Goal: Information Seeking & Learning: Learn about a topic

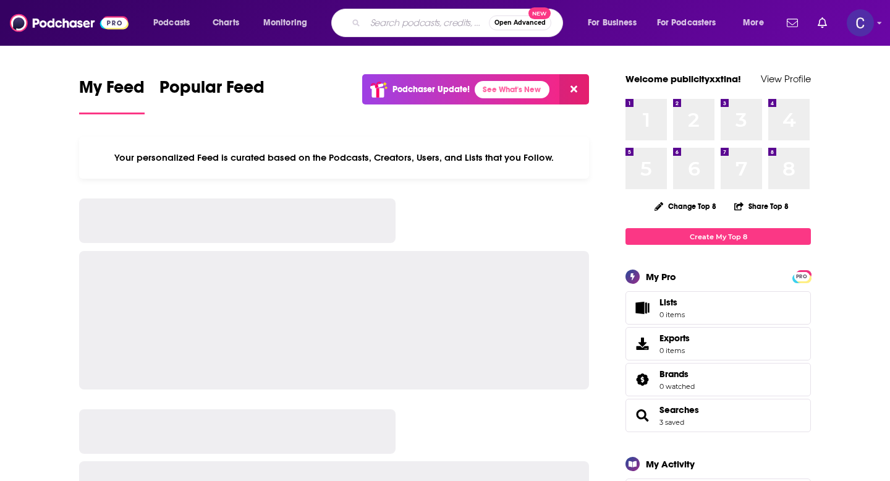
click at [370, 24] on input "Search podcasts, credits, & more..." at bounding box center [427, 23] width 124 height 20
type input "Beautiful Behavior"
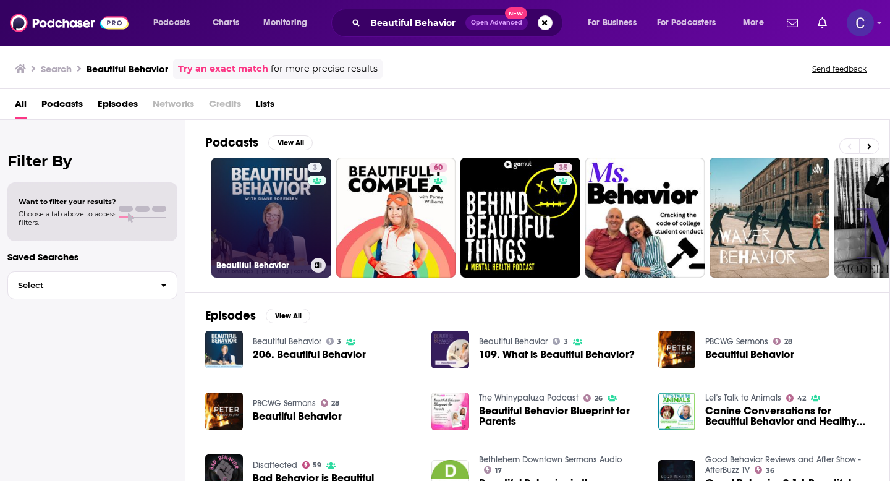
click at [276, 247] on link "3 Beautiful Behavior" at bounding box center [271, 218] width 120 height 120
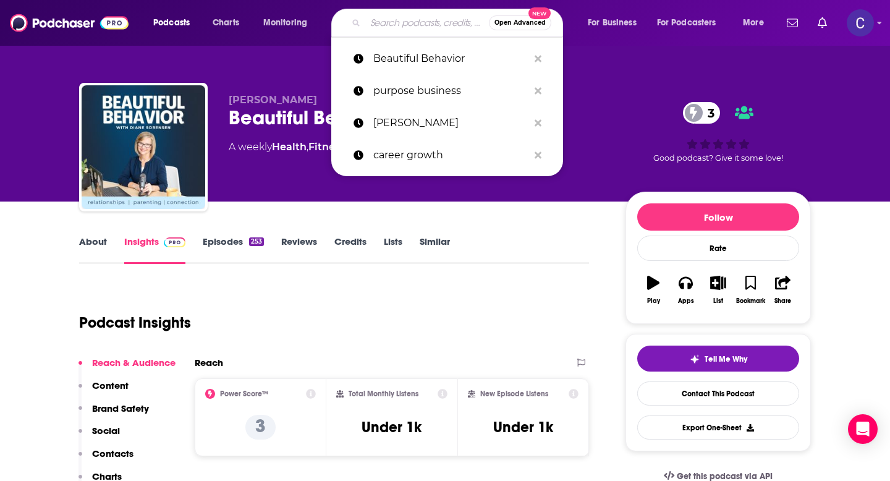
click at [390, 23] on input "Search podcasts, credits, & more..." at bounding box center [427, 23] width 124 height 20
paste input "The Feeling Lighter Podcast"
type input "The Feeling Lighter Podcast"
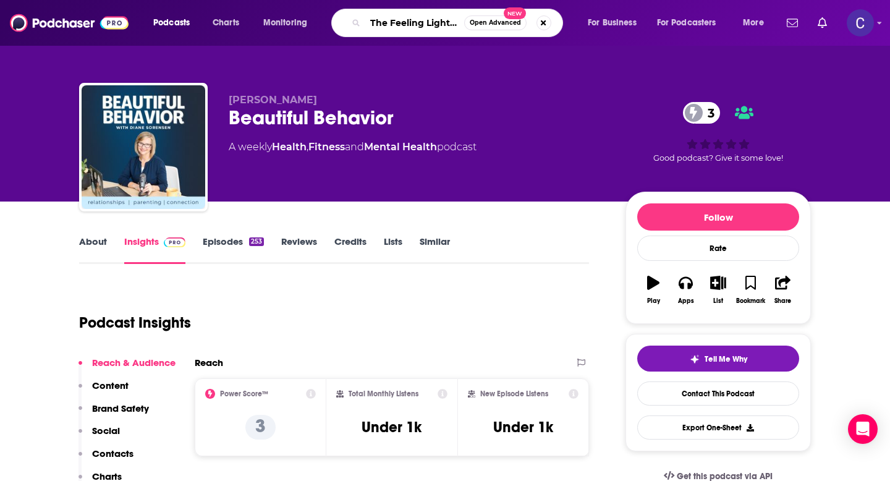
scroll to position [0, 40]
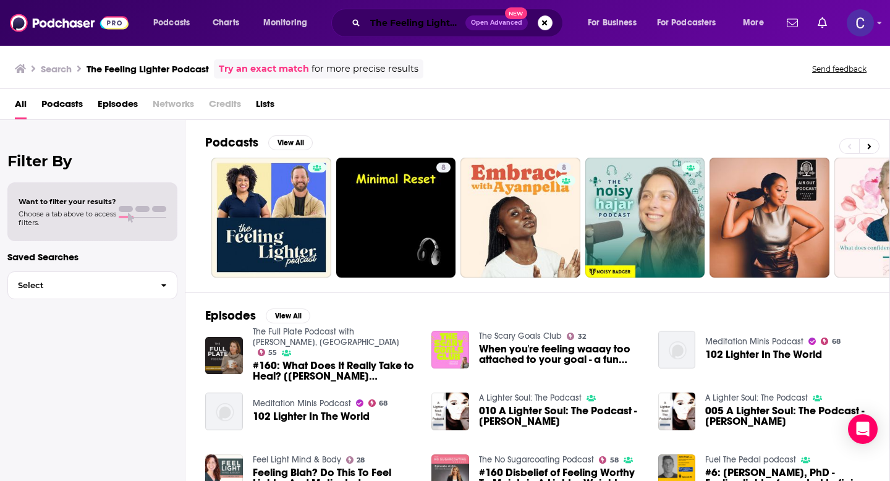
click at [399, 21] on input "The Feeling Lighter Podcast" at bounding box center [415, 23] width 100 height 20
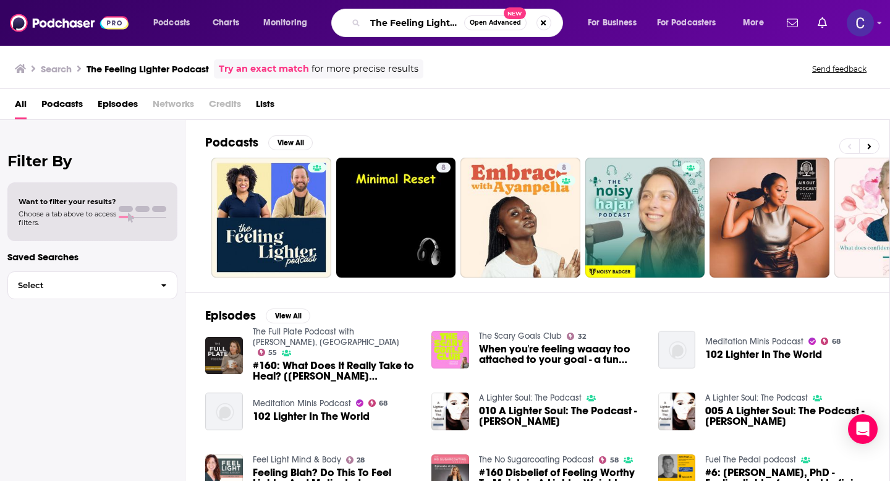
paste input "Speaking of Women's Health"
type input "Speaking of Women's Health"
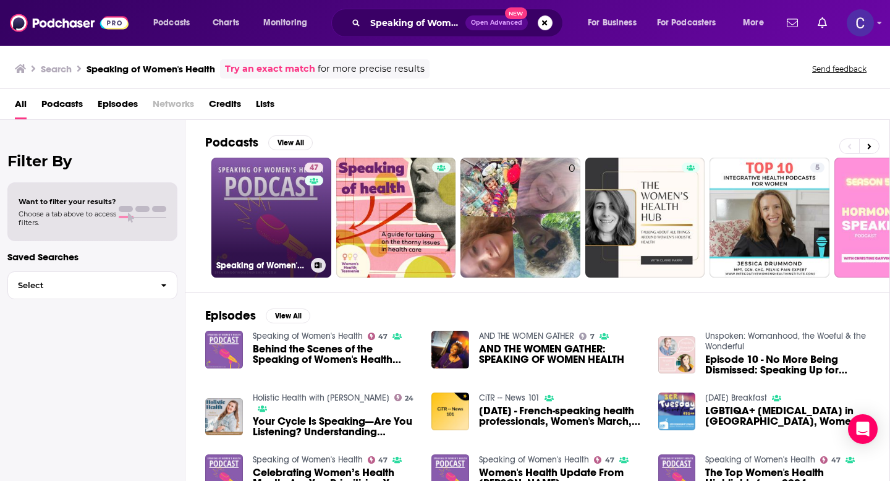
click at [292, 229] on link "47 Speaking of Women's Health" at bounding box center [271, 218] width 120 height 120
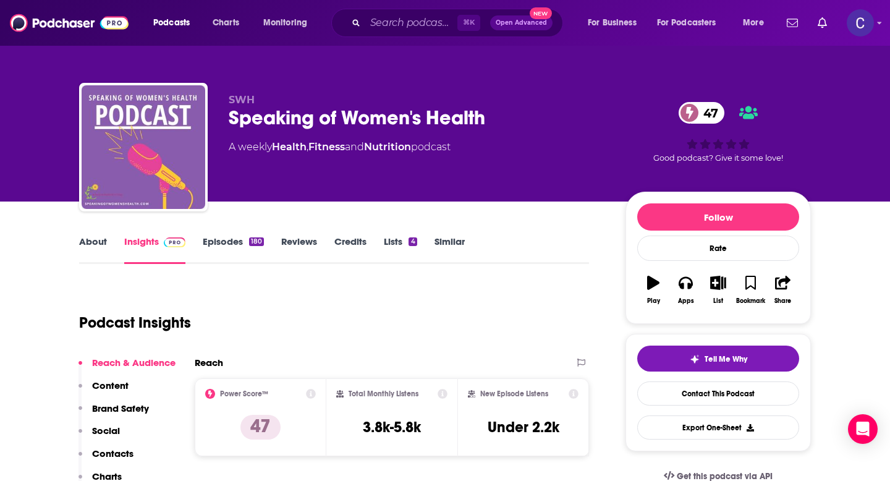
click at [96, 250] on link "About" at bounding box center [93, 250] width 28 height 28
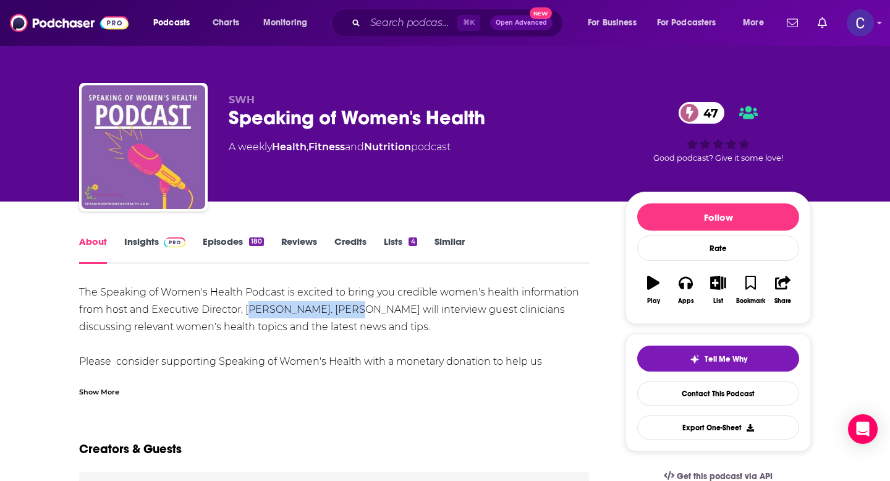
drag, startPoint x: 250, startPoint y: 310, endPoint x: 337, endPoint y: 312, distance: 87.2
click at [337, 312] on div "The Speaking of Women's Health Podcast is excited to bring you credible women's…" at bounding box center [334, 336] width 510 height 104
copy div "r. [PERSON_NAME]"
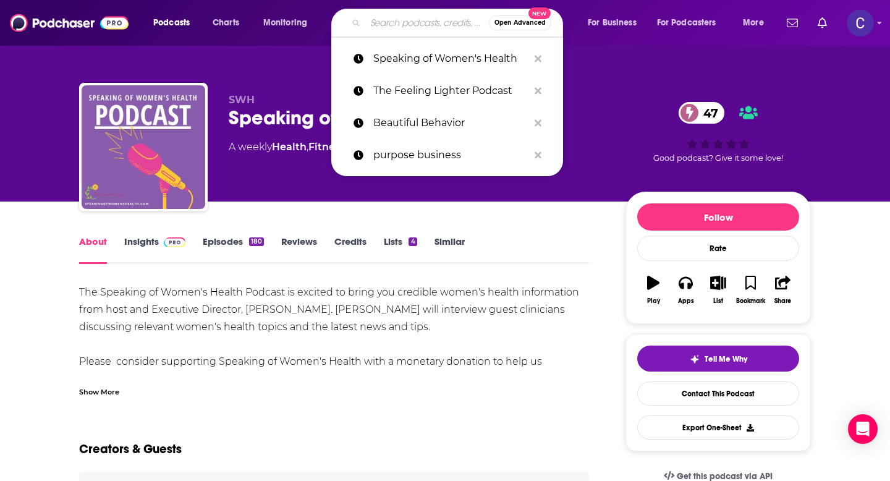
click at [418, 25] on input "Search podcasts, credits, & more..." at bounding box center [427, 23] width 124 height 20
paste input "Eat Well, Think Well, Live Well"
type input "Eat Well, Think Well, Live Well"
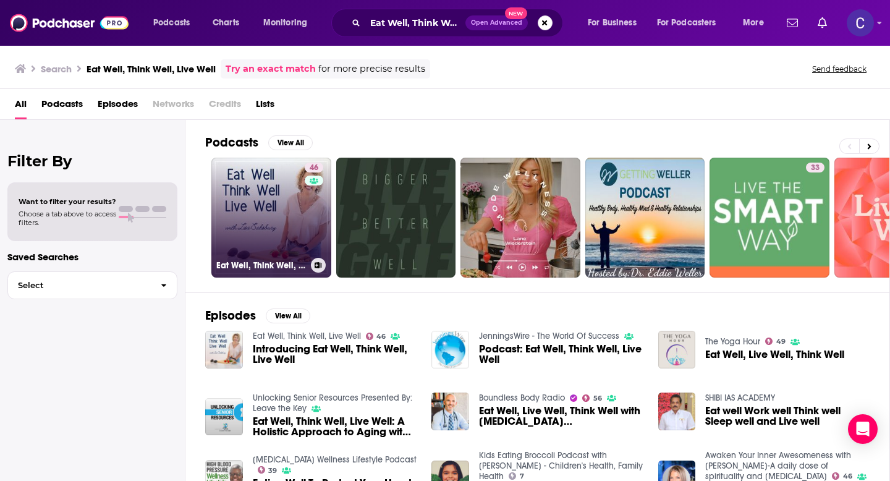
click at [262, 262] on h3 "Eat Well, Think Well, Live Well" at bounding box center [261, 265] width 90 height 11
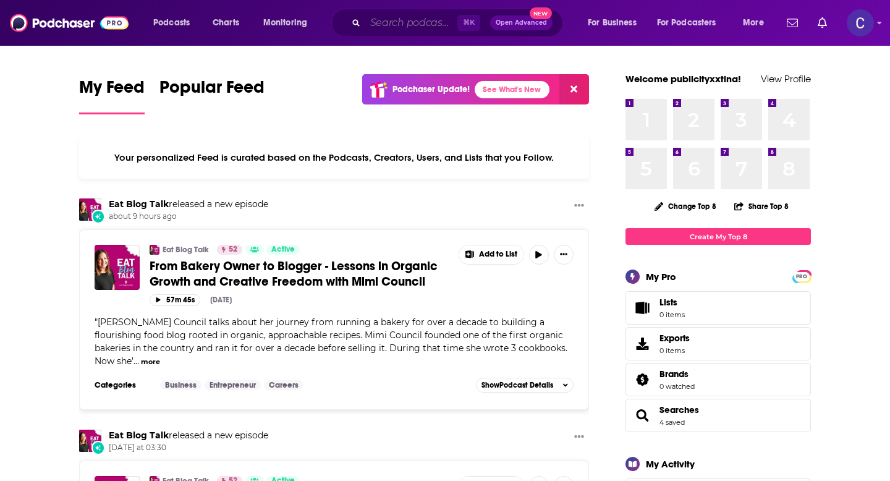
click at [419, 29] on input "Search podcasts, credits, & more..." at bounding box center [411, 23] width 92 height 20
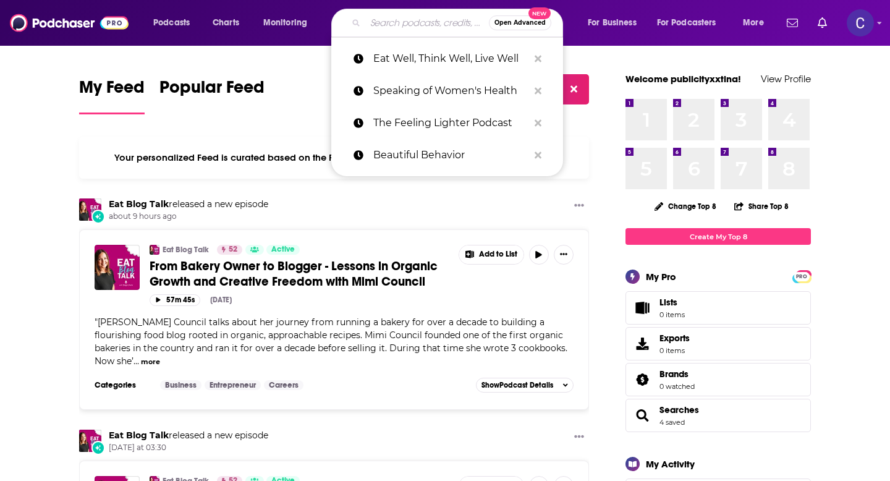
paste input "The Simplicity of Wellness Podcast"
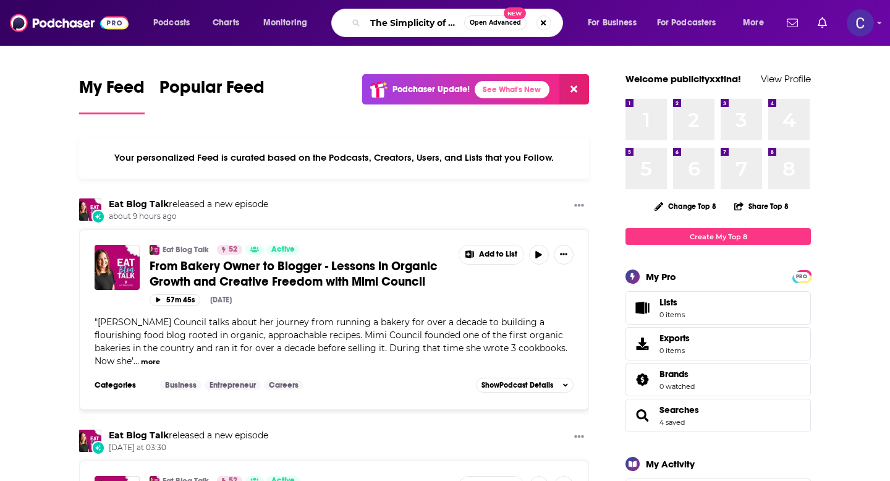
scroll to position [0, 70]
type input "The Simplicity of Wellness Podcast"
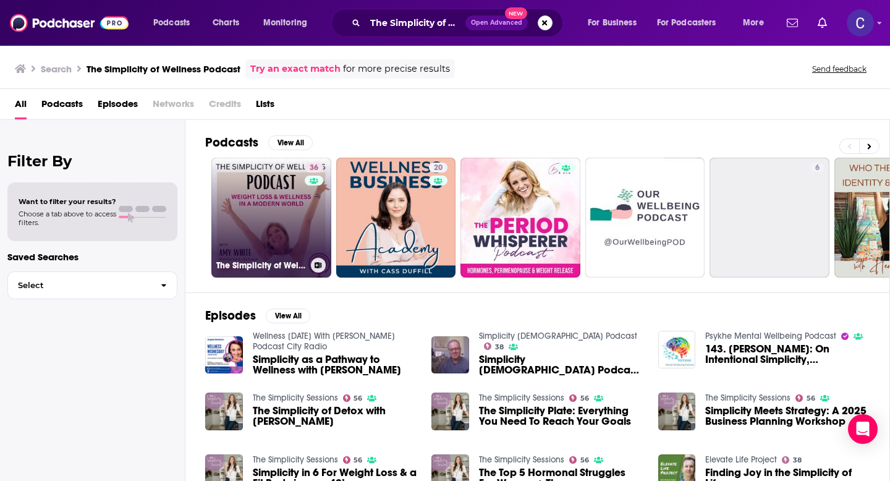
click at [247, 236] on link "36 The Simplicity of Wellness Podcast" at bounding box center [271, 218] width 120 height 120
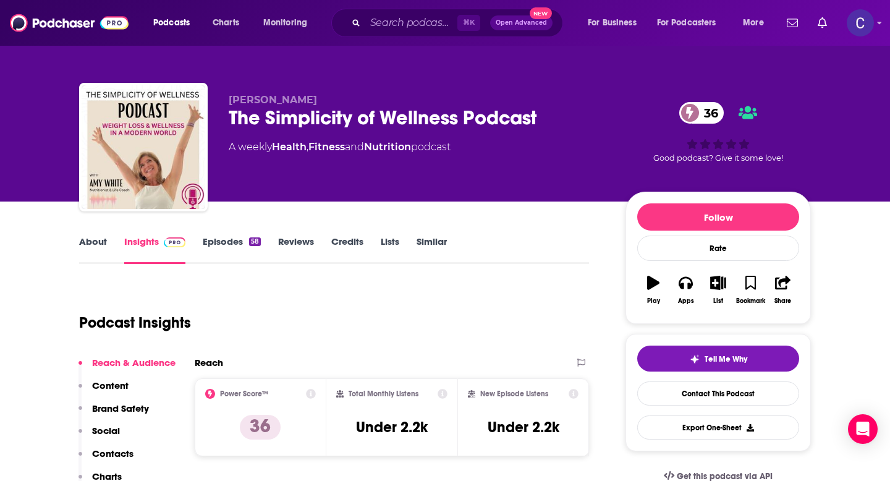
click at [245, 250] on link "Episodes 58" at bounding box center [232, 250] width 58 height 28
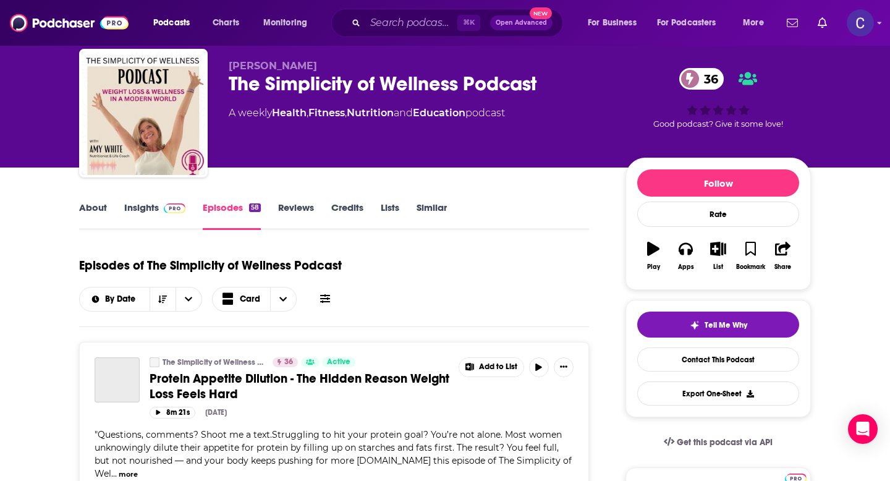
scroll to position [57, 0]
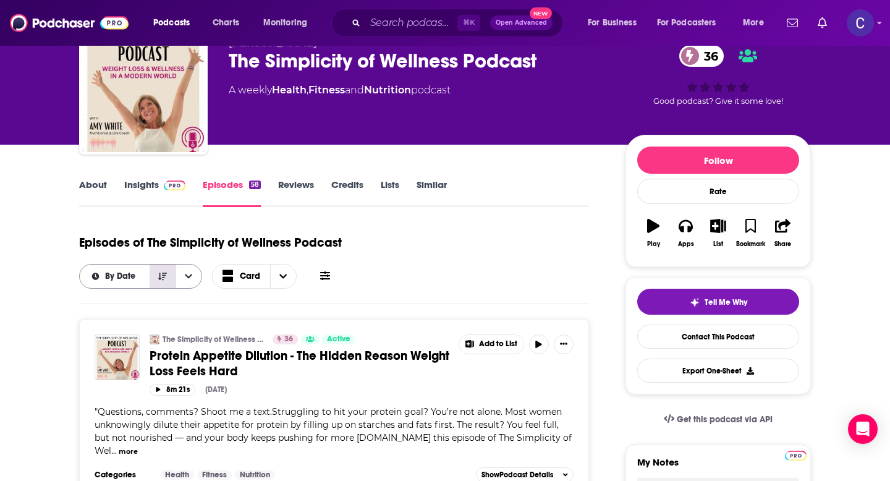
click at [166, 284] on button "Sort Direction" at bounding box center [163, 276] width 26 height 23
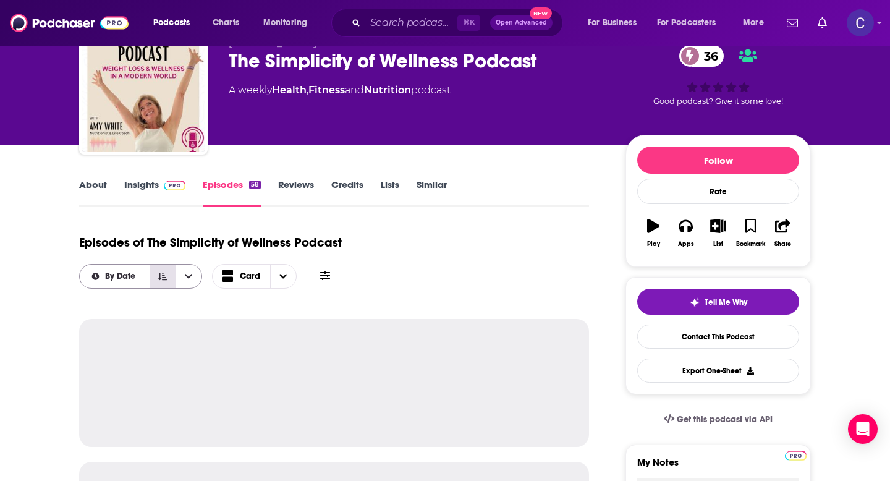
click at [166, 284] on button "Sort Direction" at bounding box center [163, 276] width 26 height 23
click at [284, 280] on icon "Choose View" at bounding box center [282, 276] width 7 height 9
click at [336, 273] on div "Episodes of The Simplicity of Wellness Podcast By Date Card Card Table" at bounding box center [334, 258] width 510 height 62
click at [318, 277] on button at bounding box center [325, 276] width 17 height 13
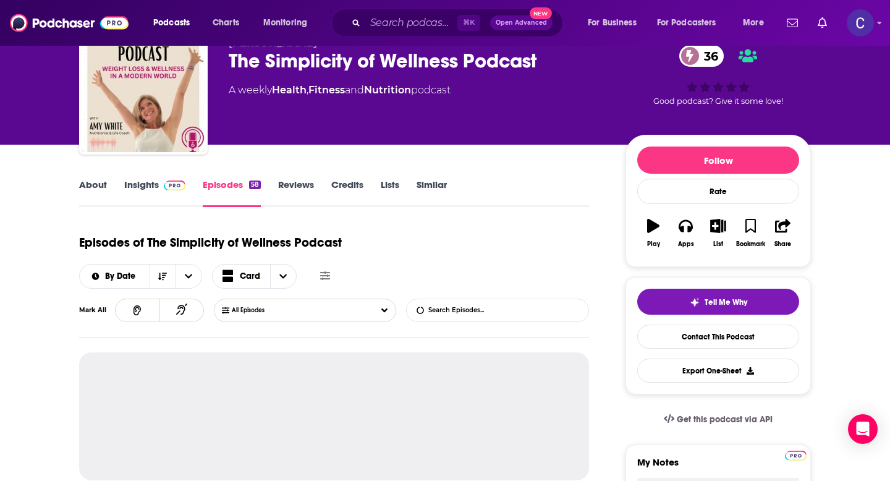
click at [404, 269] on div "Episodes of The Simplicity of Wellness Podcast By Date Card" at bounding box center [334, 258] width 510 height 62
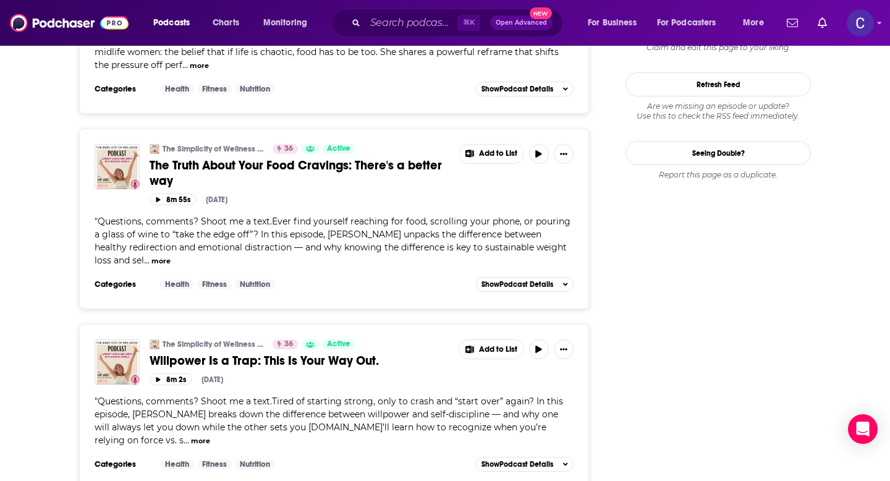
scroll to position [1465, 0]
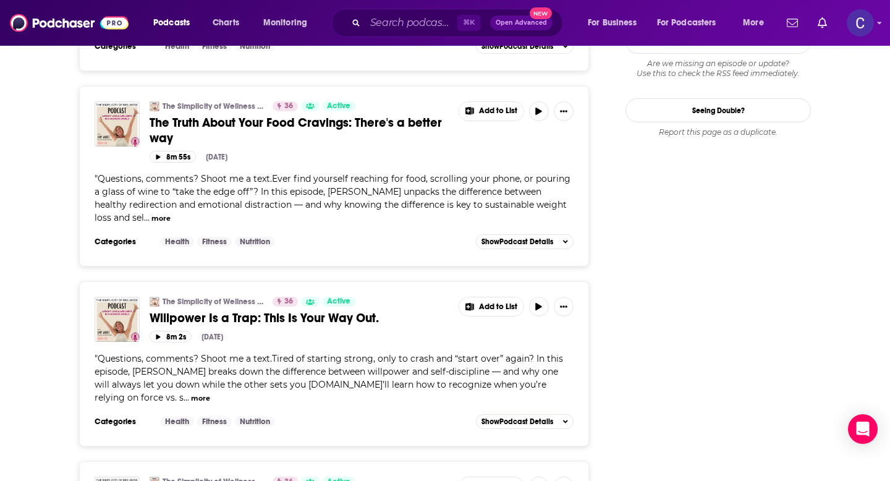
click at [210, 393] on button "more" at bounding box center [200, 398] width 19 height 11
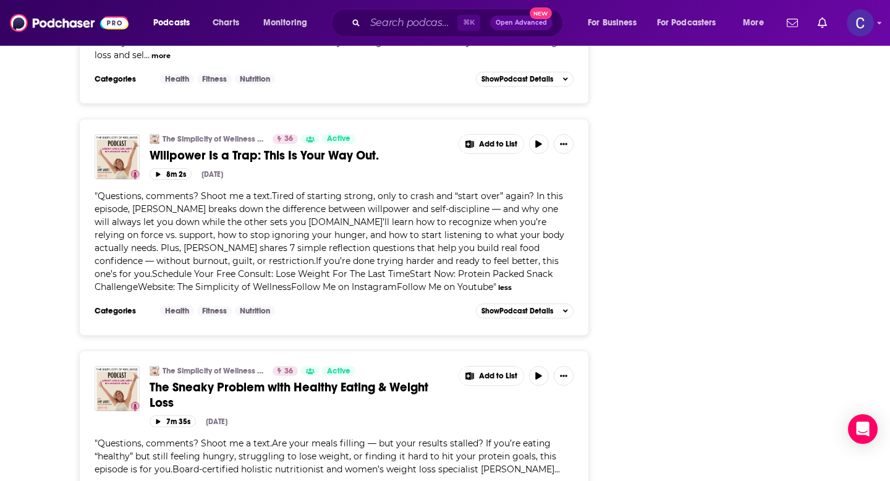
scroll to position [1631, 0]
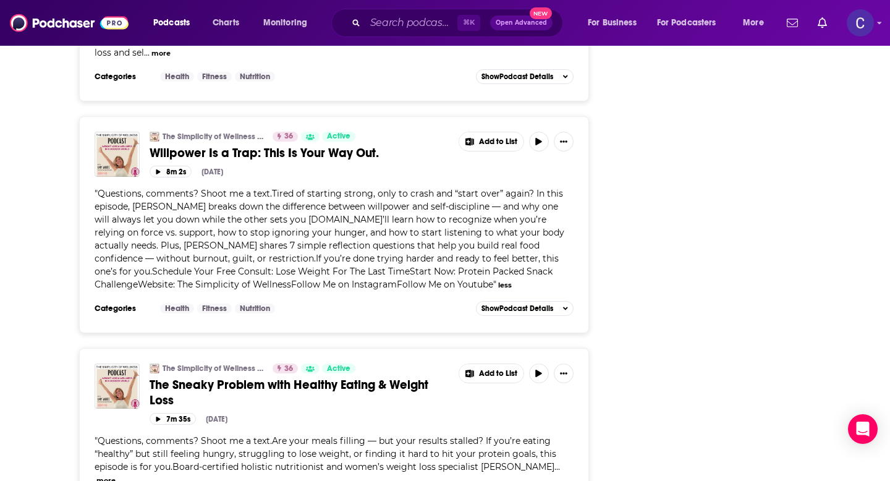
click at [116, 475] on button "more" at bounding box center [105, 480] width 19 height 11
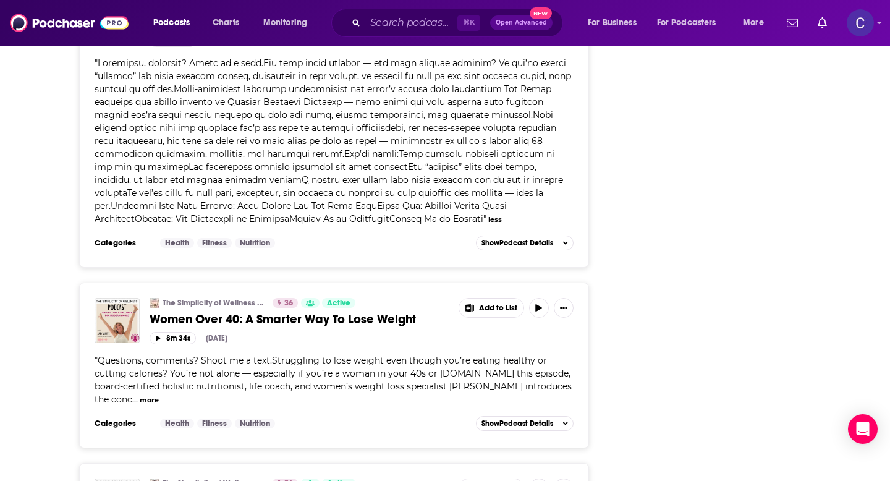
scroll to position [2011, 0]
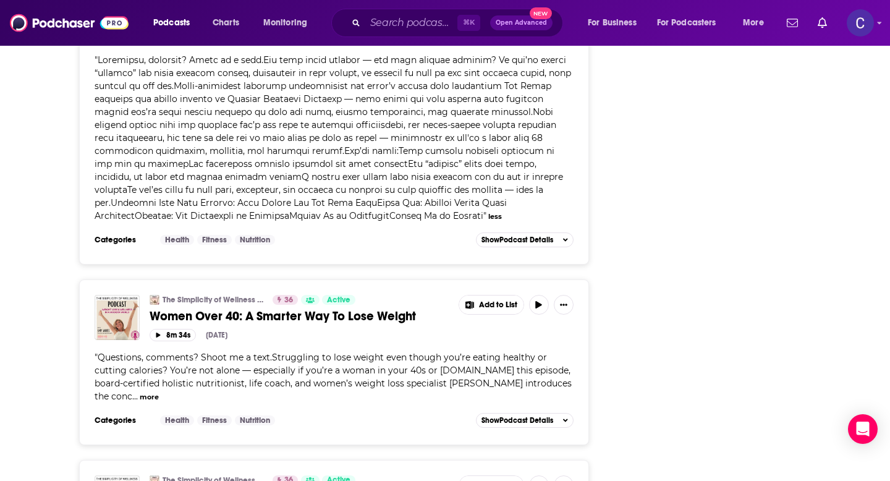
click at [140, 392] on button "more" at bounding box center [149, 397] width 19 height 11
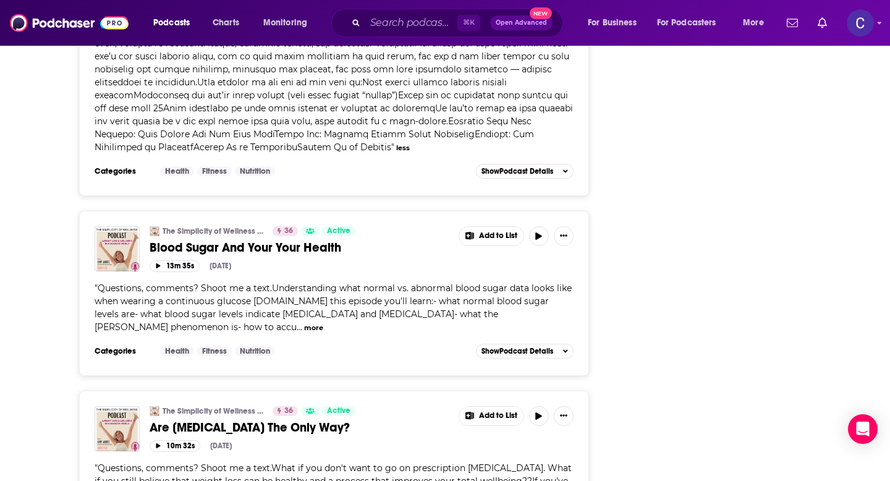
scroll to position [2420, 0]
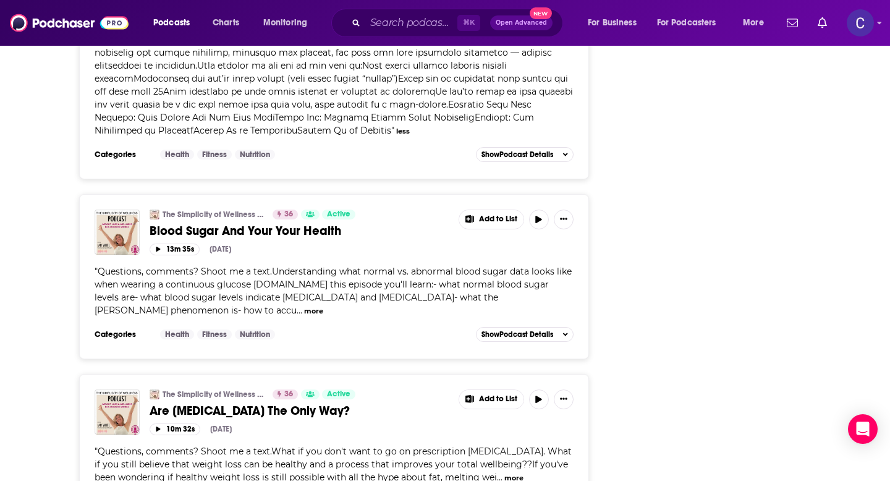
click at [304, 306] on button "more" at bounding box center [313, 311] width 19 height 11
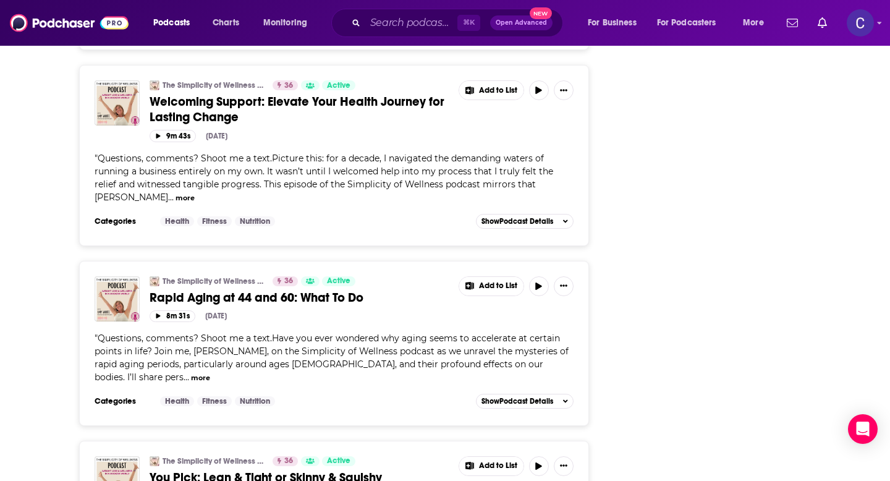
scroll to position [4160, 0]
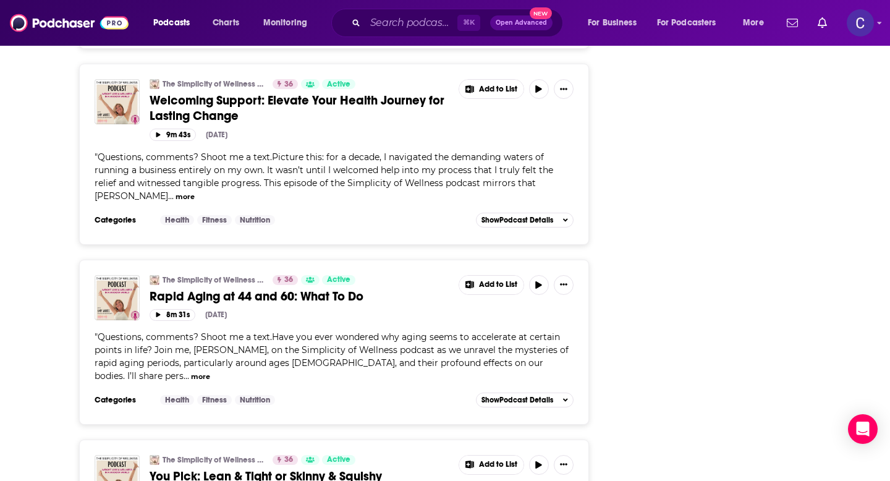
click at [191, 372] on button "more" at bounding box center [200, 377] width 19 height 11
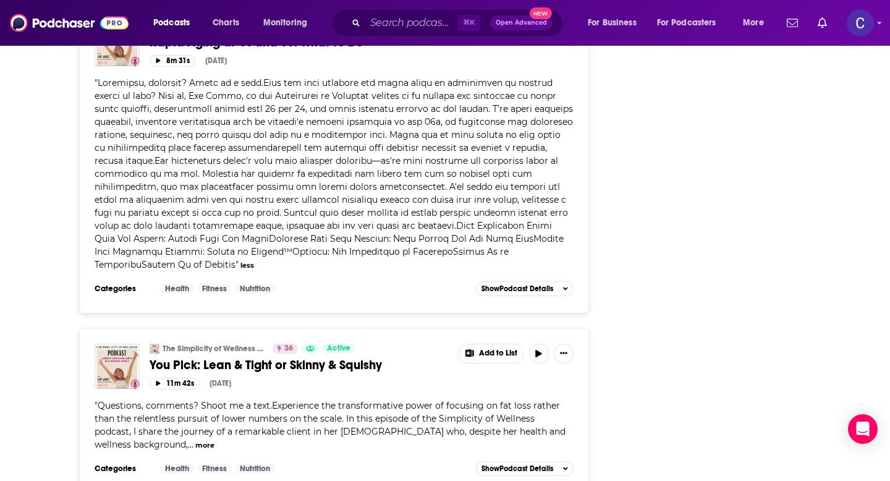
scroll to position [4422, 0]
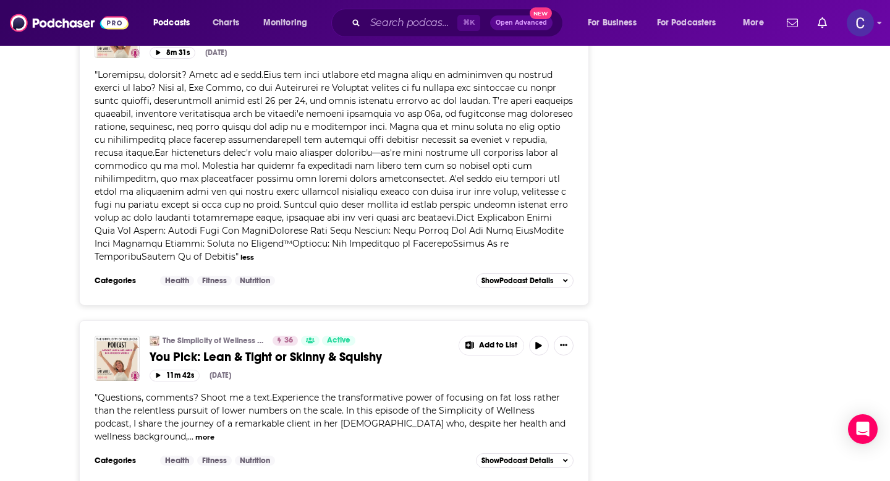
click at [215, 432] on button "more" at bounding box center [204, 437] width 19 height 11
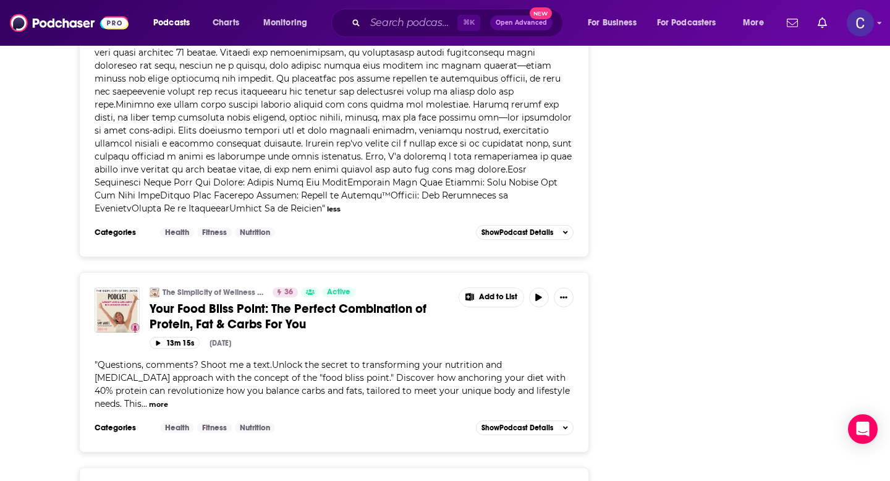
scroll to position [4814, 0]
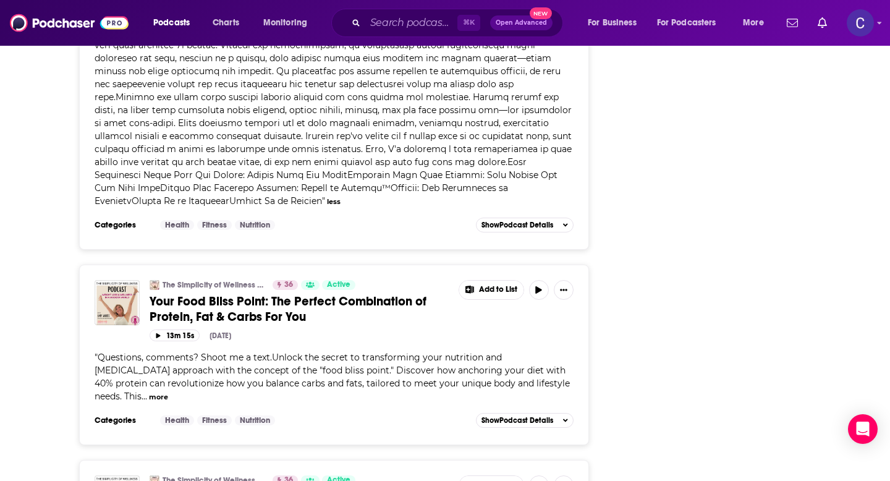
click at [161, 392] on button "more" at bounding box center [158, 397] width 19 height 11
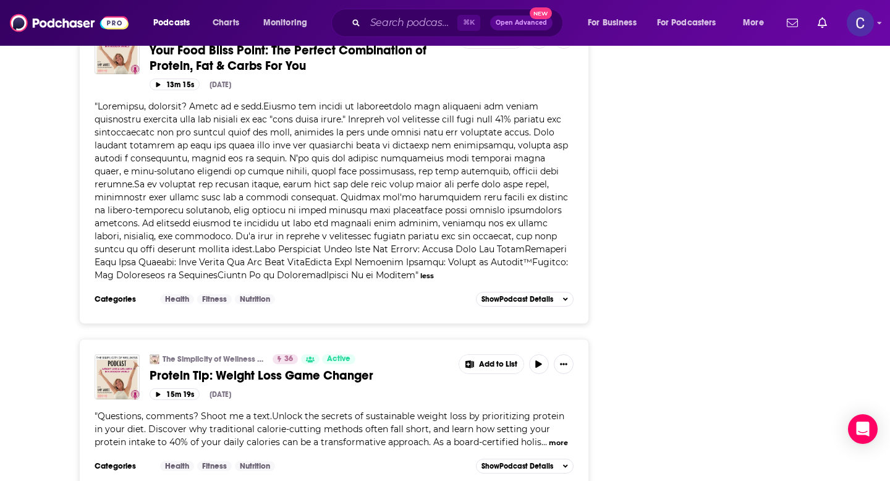
scroll to position [5065, 0]
click at [520, 409] on div "" Questions, comments? Shoot me a text.Unlock the secrets of sustainable weight…" at bounding box center [334, 428] width 479 height 39
click at [549, 437] on button "more" at bounding box center [558, 442] width 19 height 11
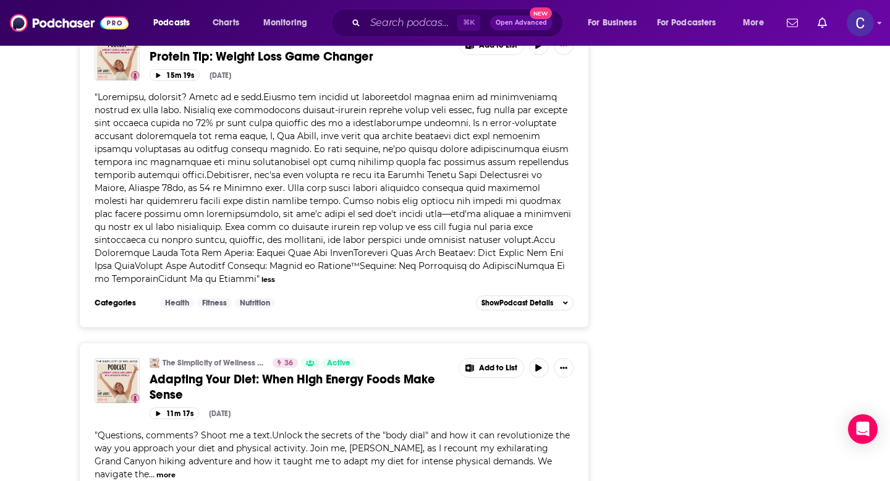
scroll to position [5393, 0]
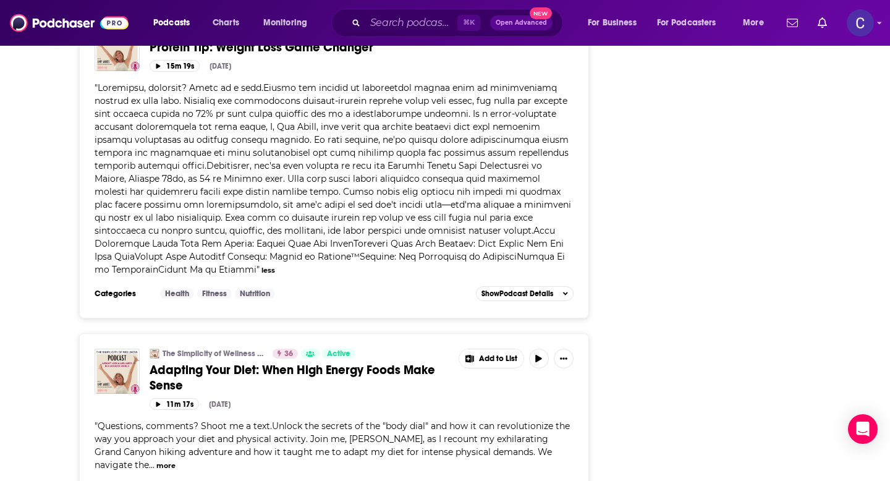
click at [116, 420] on span "" Questions, comments? Shoot me a text.Unlock the secrets of the "body dial" an…" at bounding box center [332, 445] width 475 height 50
click at [156, 461] on button "more" at bounding box center [165, 466] width 19 height 11
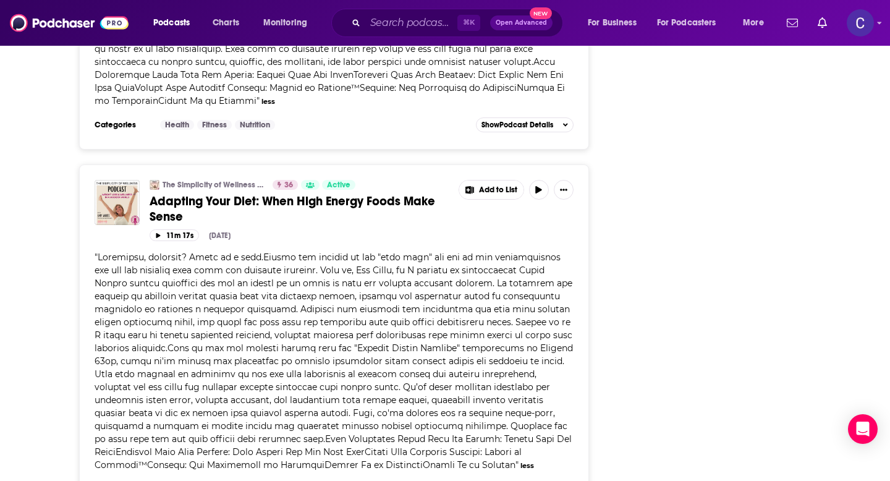
scroll to position [5562, 0]
click at [381, 18] on input "Search podcasts, credits, & more..." at bounding box center [411, 23] width 92 height 20
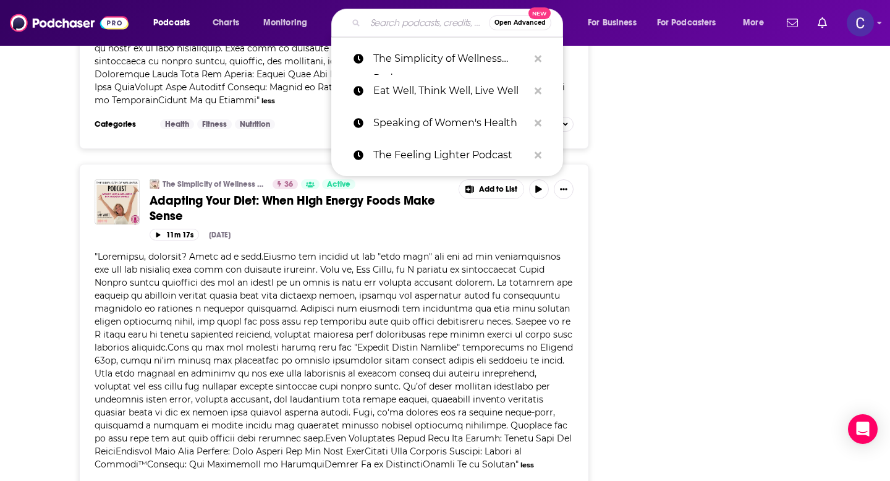
type input "a"
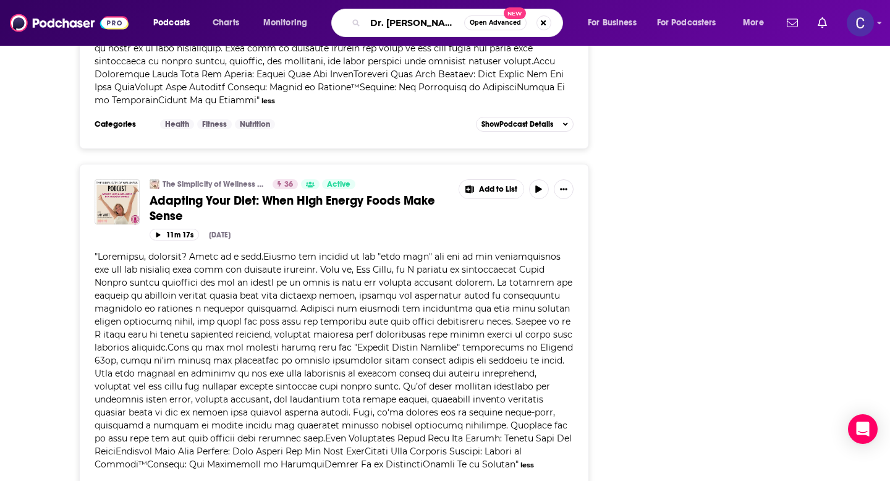
type input "Dr. michelle gordon"
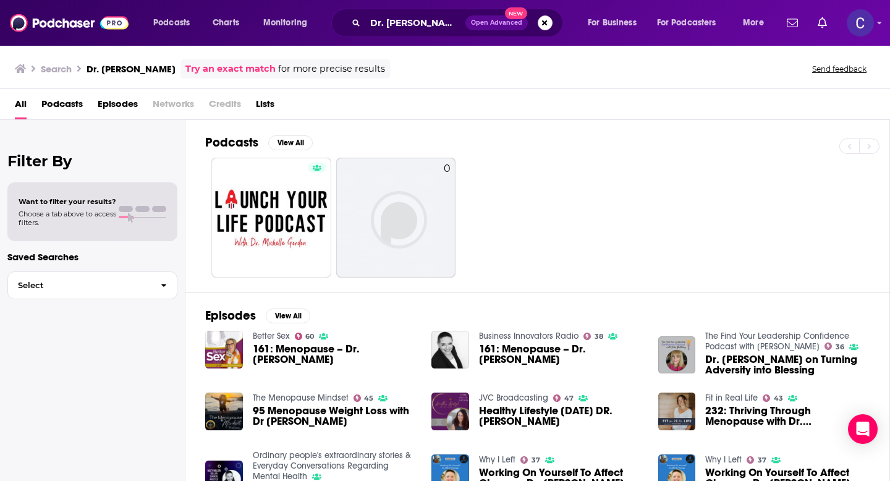
scroll to position [61, 0]
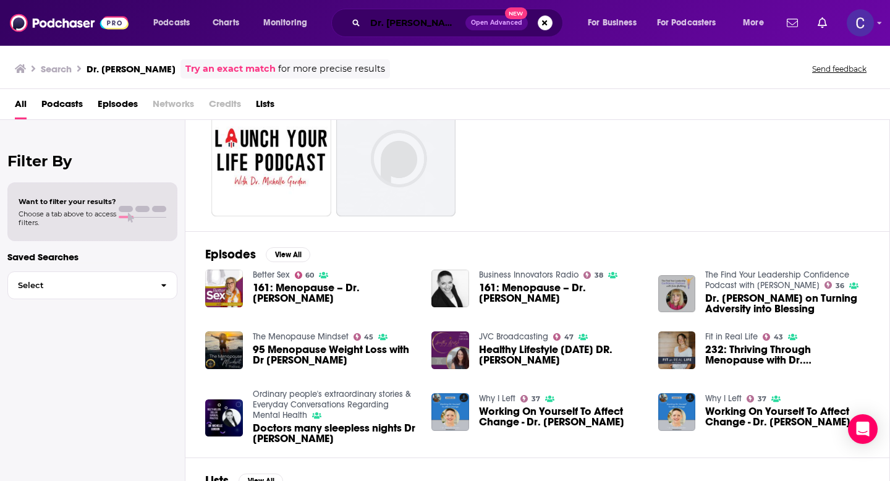
click at [446, 26] on input "Dr. michelle gordon" at bounding box center [415, 23] width 100 height 20
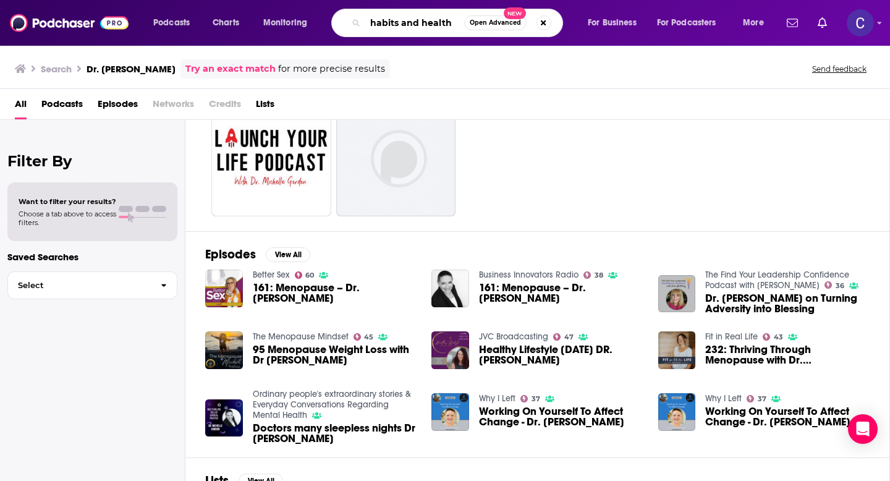
type input "habits and health"
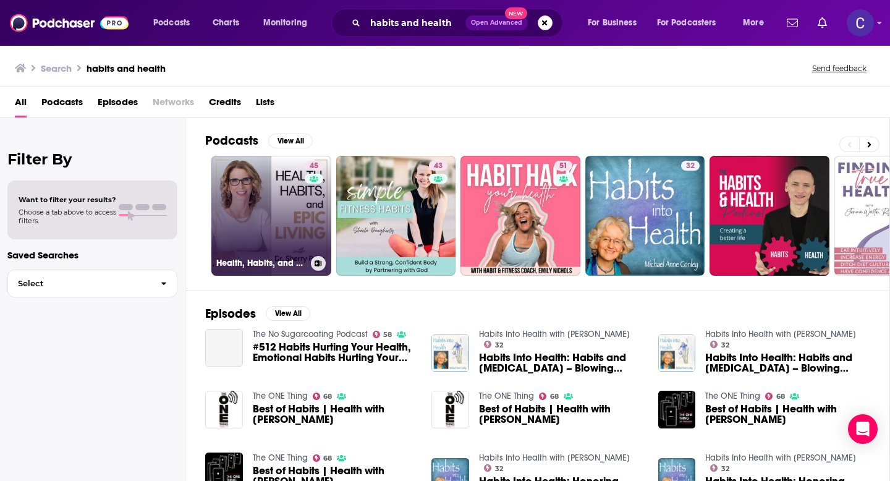
click at [279, 229] on link "45 Health, Habits, and Epic Living | Helping Women Lose Weight and Create Healt…" at bounding box center [271, 216] width 120 height 120
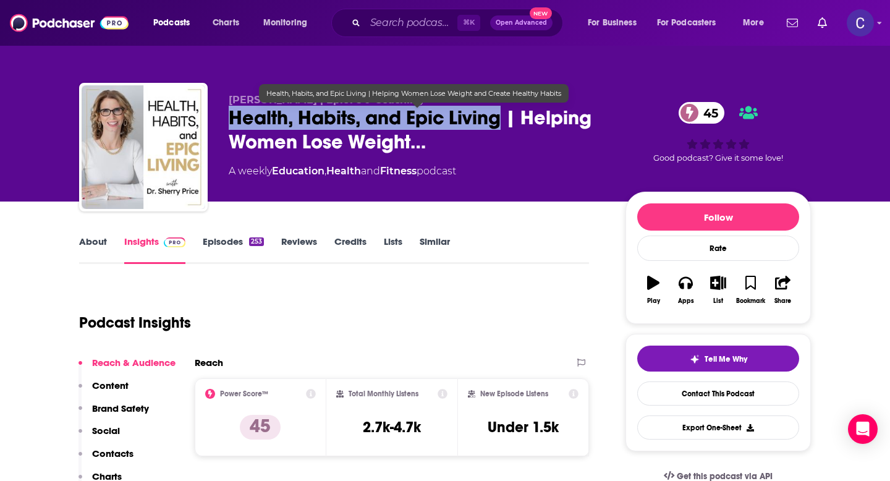
drag, startPoint x: 229, startPoint y: 117, endPoint x: 500, endPoint y: 121, distance: 270.8
click at [500, 121] on span "Health, Habits, and Epic Living | Helping Women Lose Weight…" at bounding box center [417, 130] width 377 height 48
copy h2 "Health, Habits, and Epic Living"
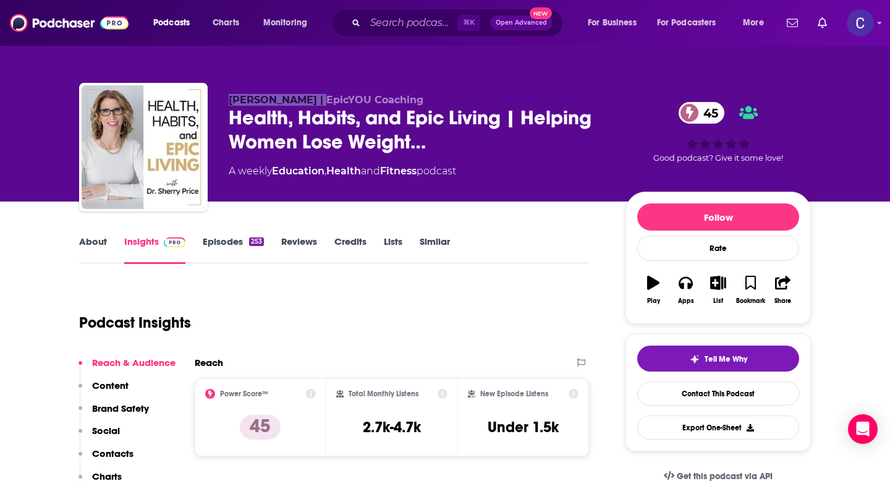
drag, startPoint x: 228, startPoint y: 101, endPoint x: 309, endPoint y: 101, distance: 81.6
click at [309, 101] on div "Dr. Sherry Price | EpicYOU Coaching Health, Habits, and Epic Living | Helping W…" at bounding box center [445, 150] width 732 height 134
copy span "Dr. Sherry Price"
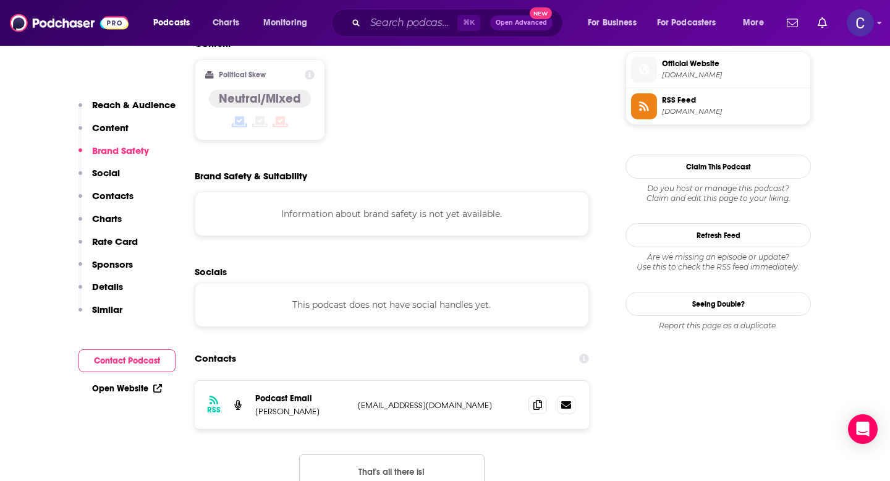
scroll to position [1028, 0]
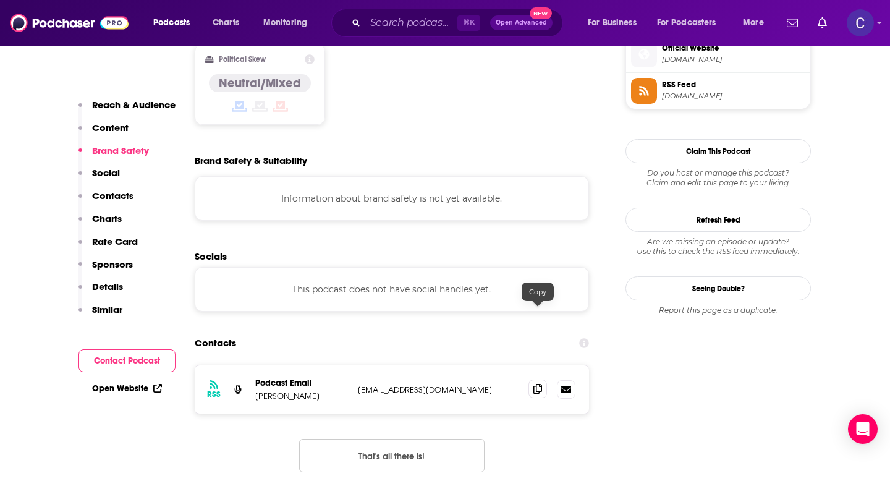
click at [542, 384] on icon at bounding box center [538, 389] width 9 height 10
